Goal: Find specific page/section: Find specific page/section

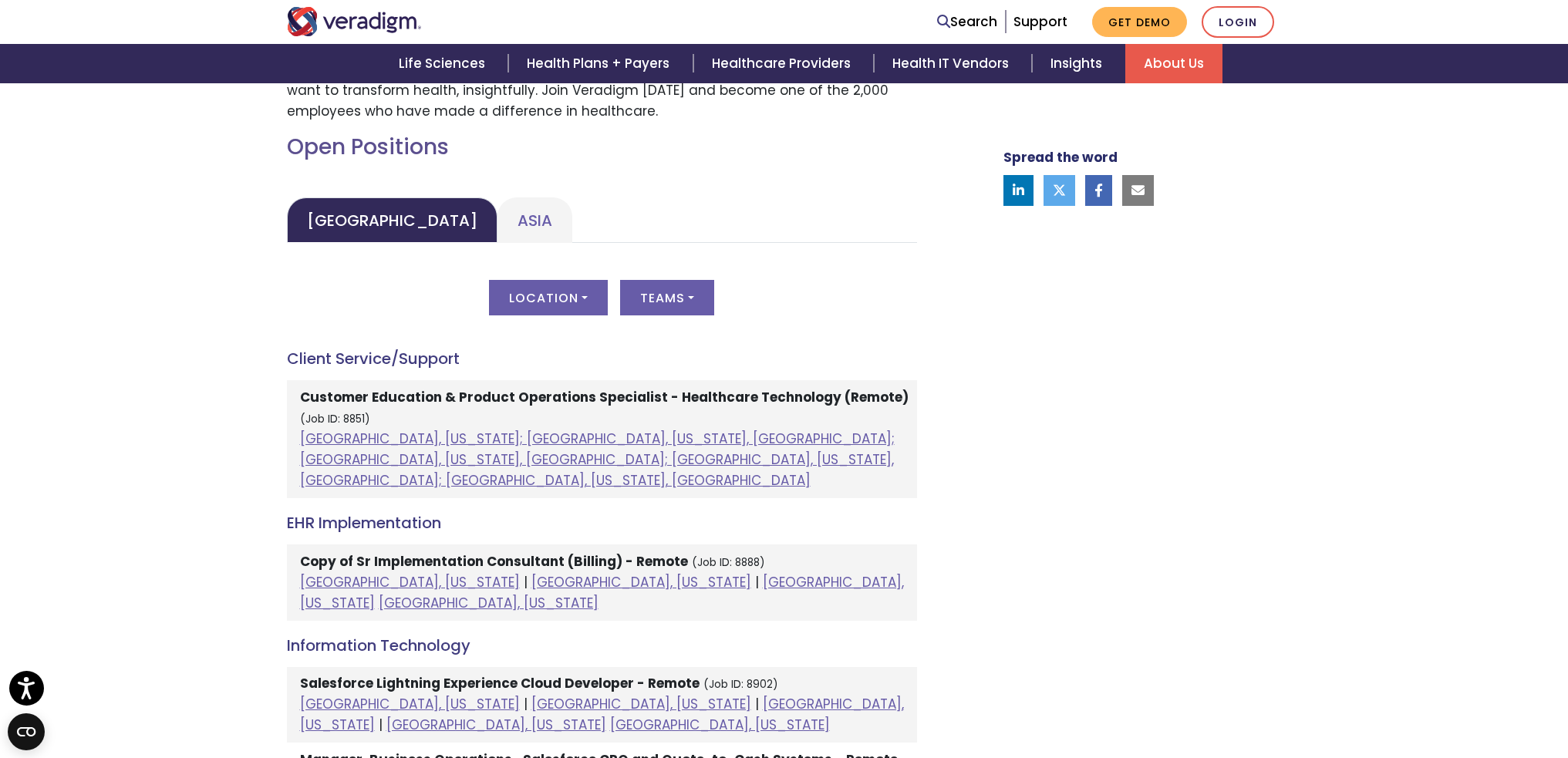
scroll to position [694, 0]
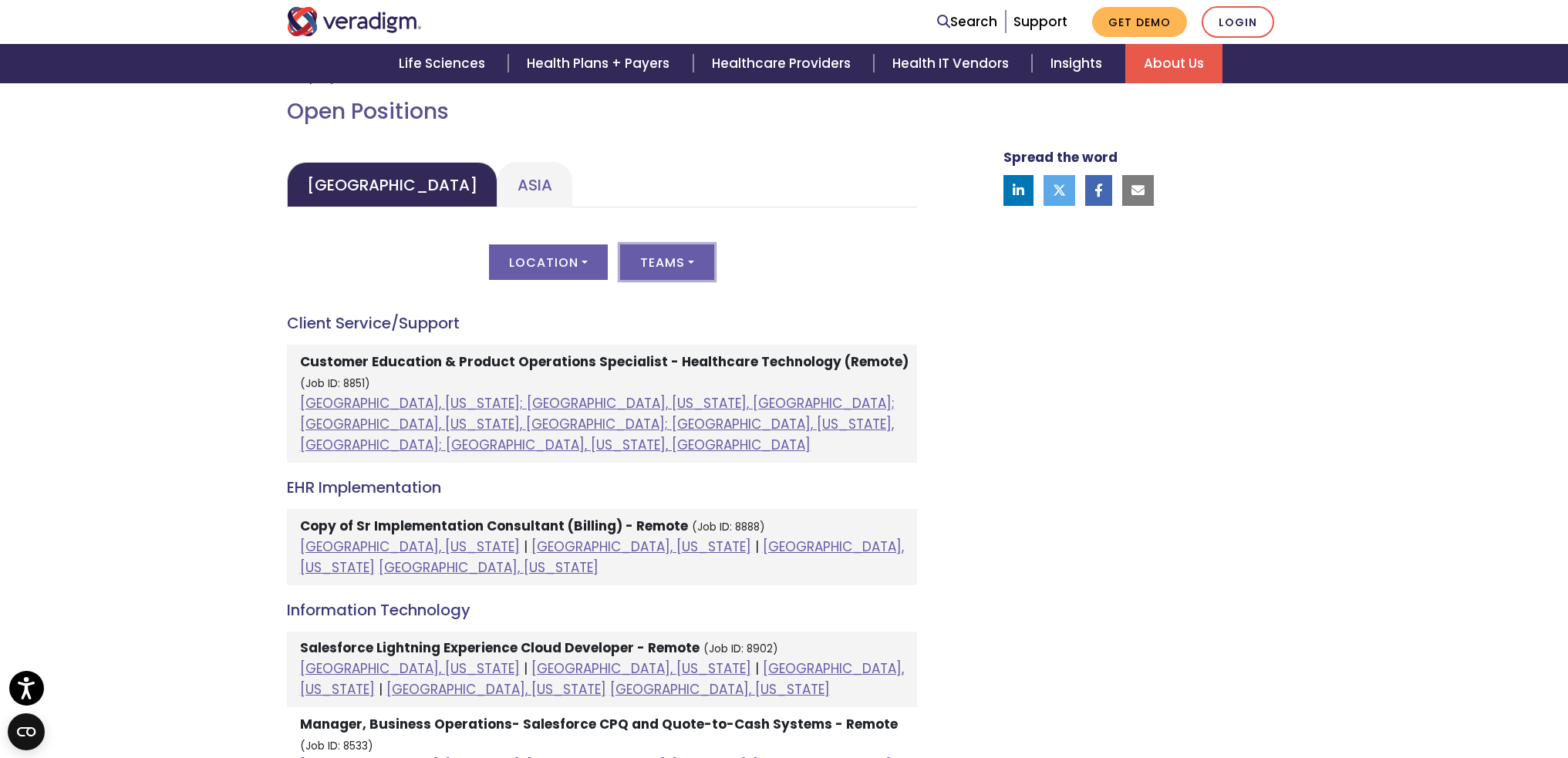
click at [694, 279] on button "Teams" at bounding box center [667, 261] width 94 height 35
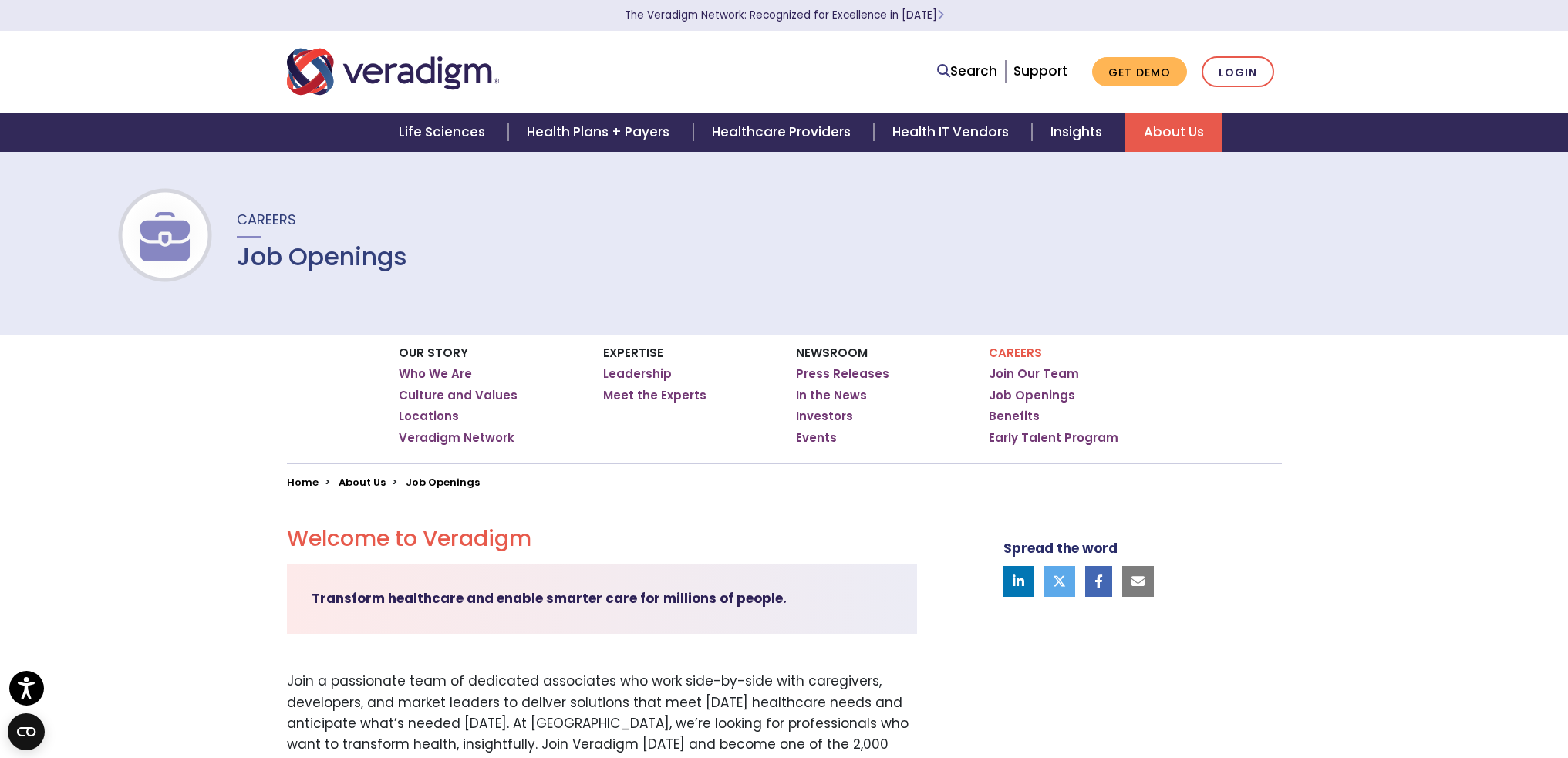
scroll to position [0, 0]
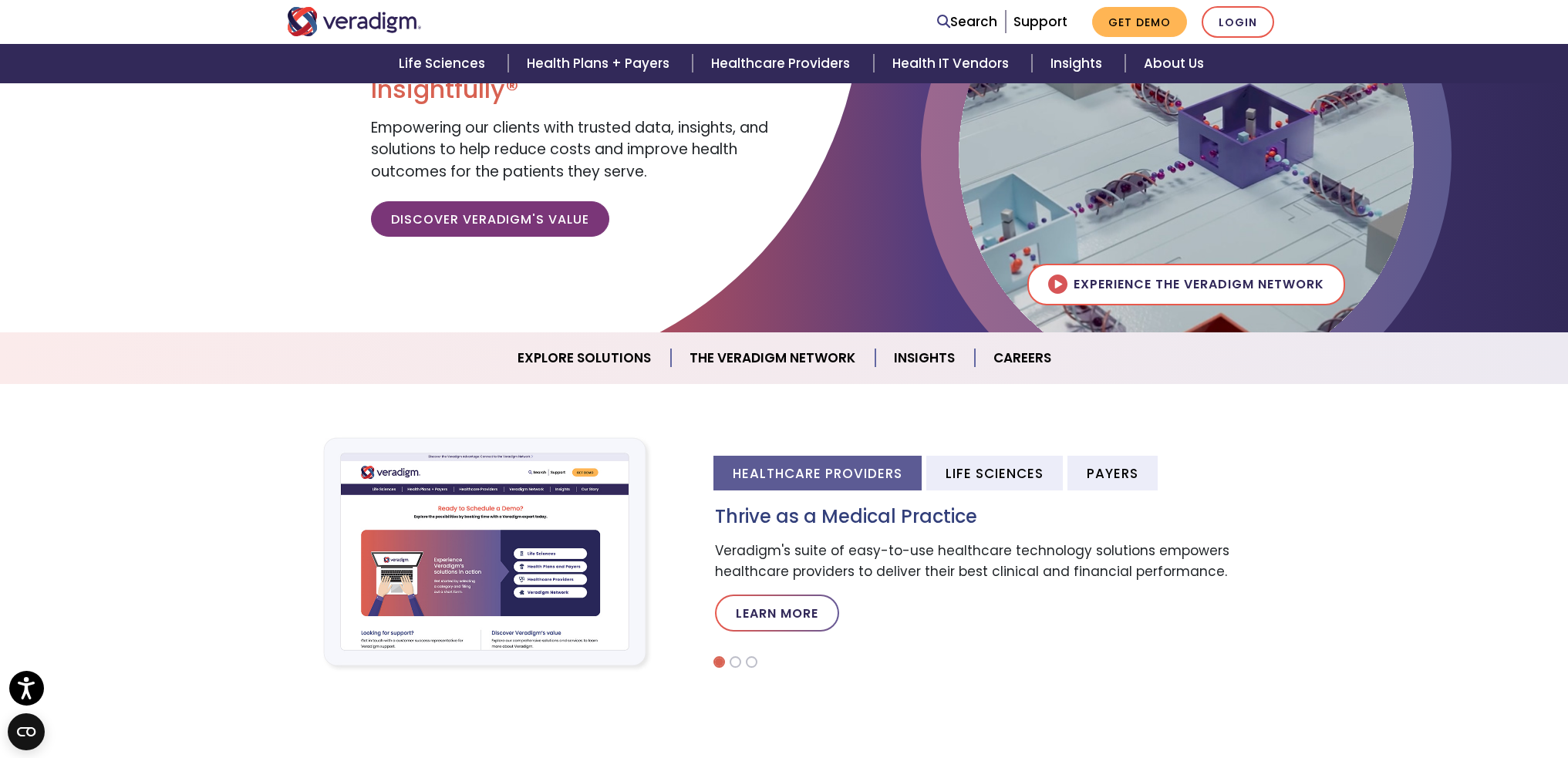
scroll to position [231, 0]
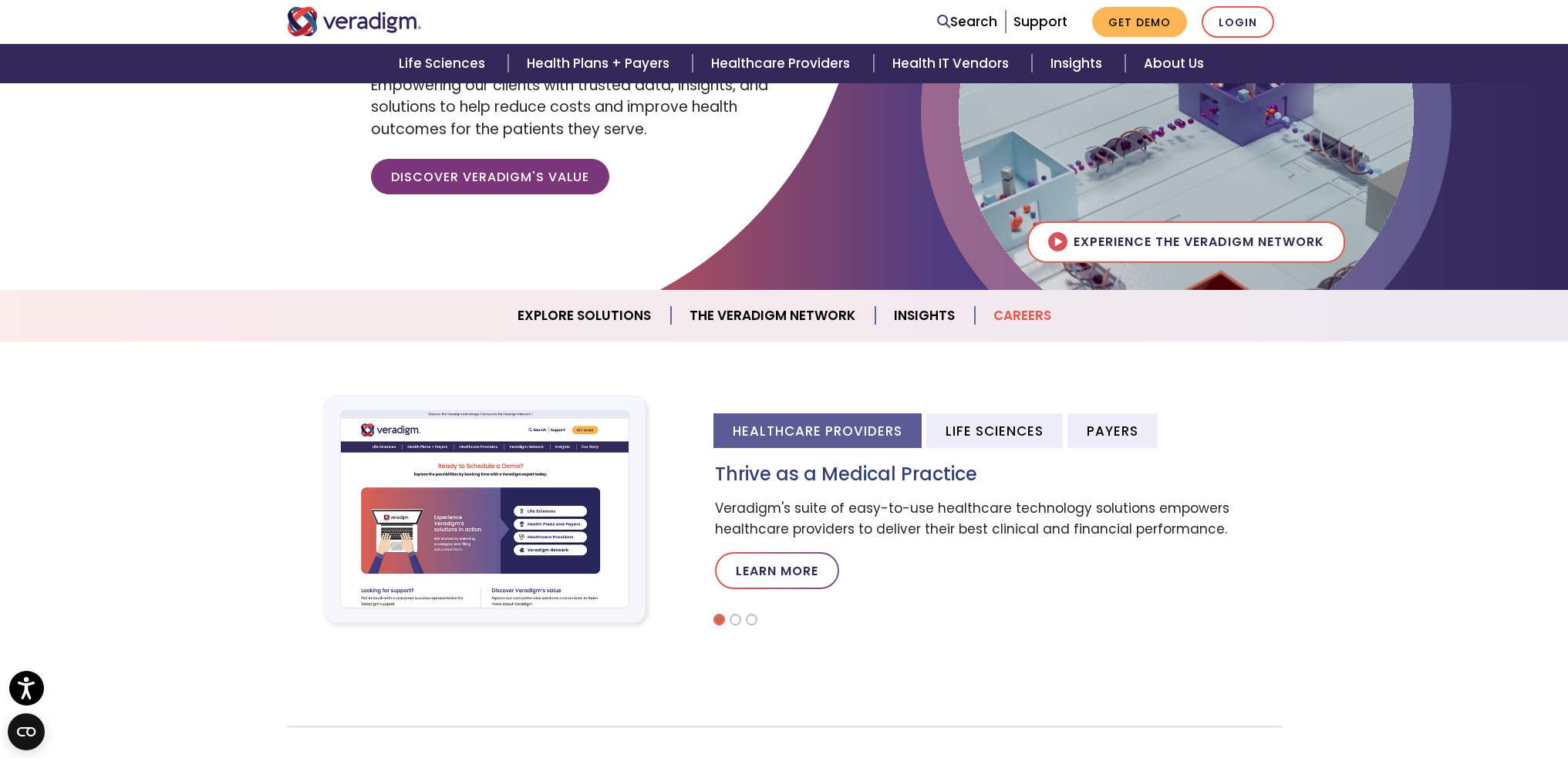
click at [1018, 315] on link "Careers" at bounding box center [1022, 316] width 95 height 39
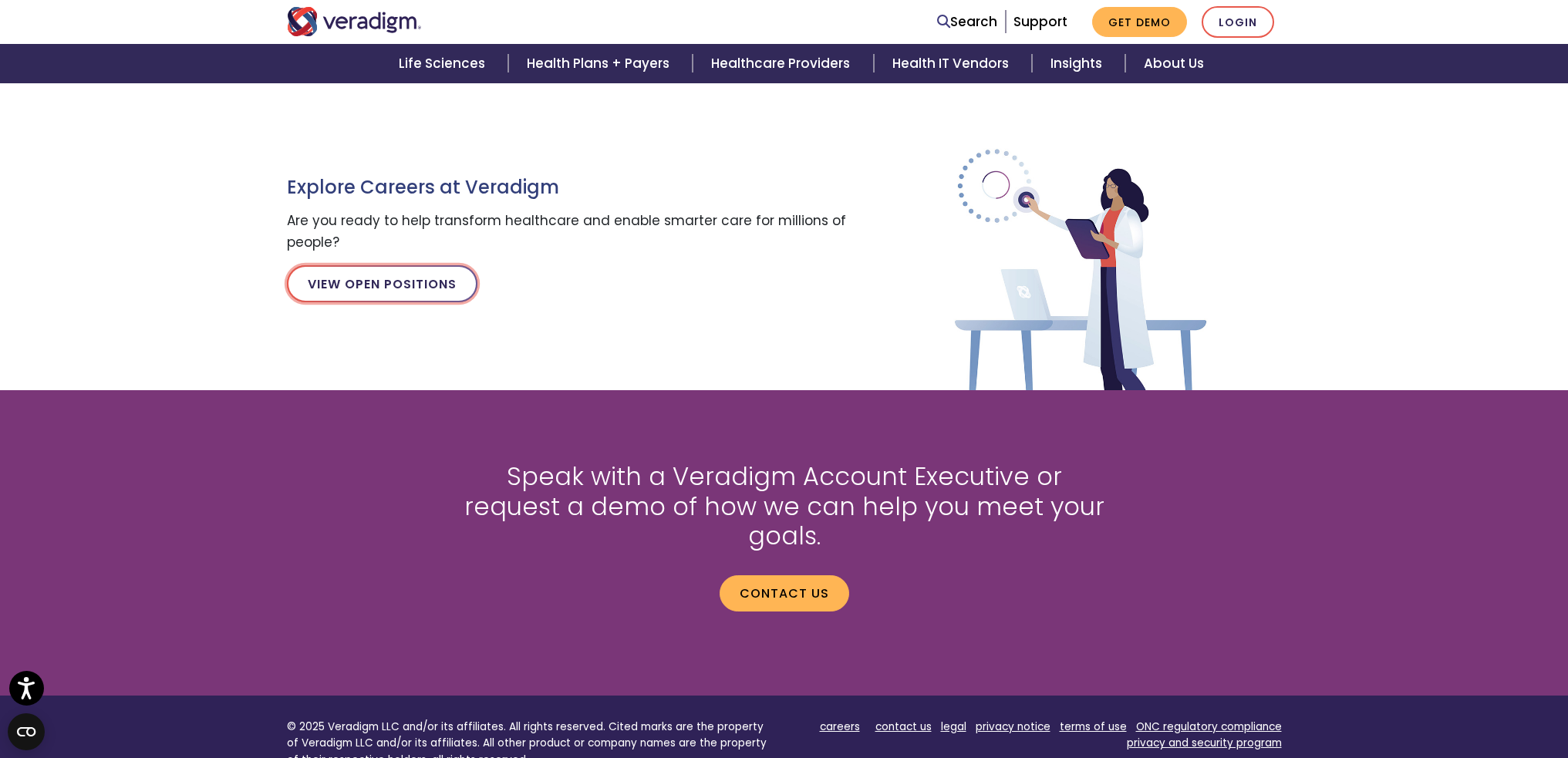
click at [453, 299] on link "View Open Positions" at bounding box center [382, 284] width 190 height 37
